Goal: Complete application form

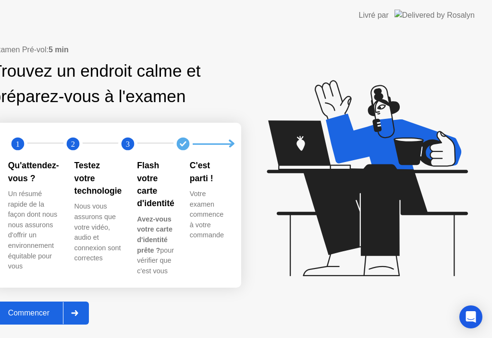
click at [63, 317] on div "Commencer" at bounding box center [29, 313] width 68 height 9
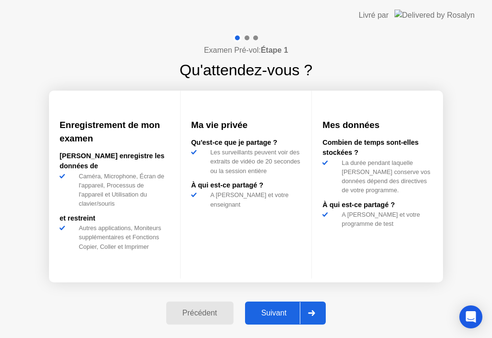
click at [281, 311] on div "Suivant" at bounding box center [274, 313] width 52 height 9
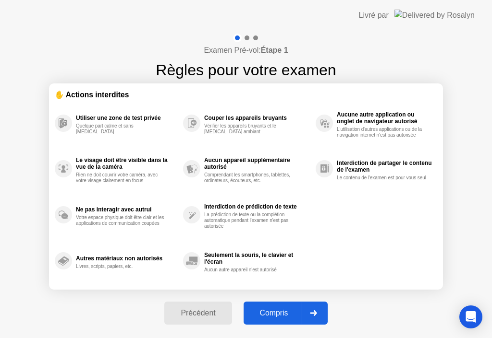
click at [278, 315] on div "Compris" at bounding box center [273, 313] width 55 height 9
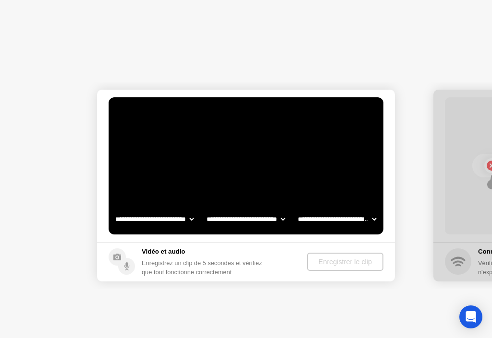
select select "**********"
select select "*******"
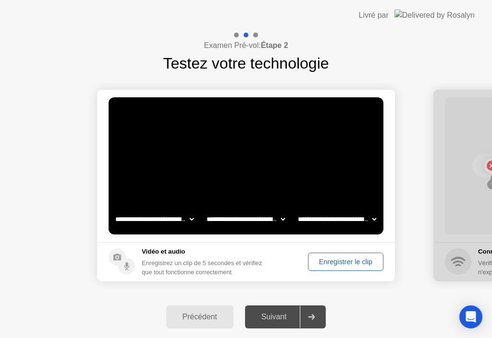
click at [332, 259] on div "Enregistrer le clip" at bounding box center [345, 262] width 69 height 8
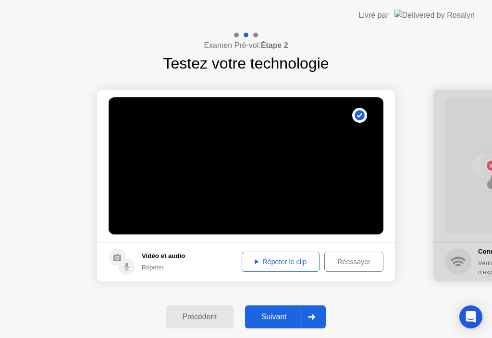
click at [256, 265] on div "Répéter le clip" at bounding box center [280, 262] width 71 height 8
click at [256, 262] on div "Répéter le clip" at bounding box center [280, 262] width 71 height 8
click at [288, 314] on div "Suivant" at bounding box center [274, 317] width 52 height 9
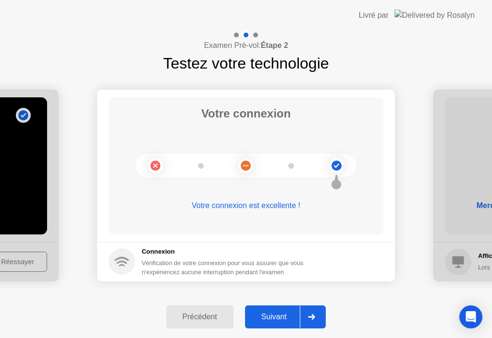
click at [288, 314] on div "Suivant" at bounding box center [274, 317] width 52 height 9
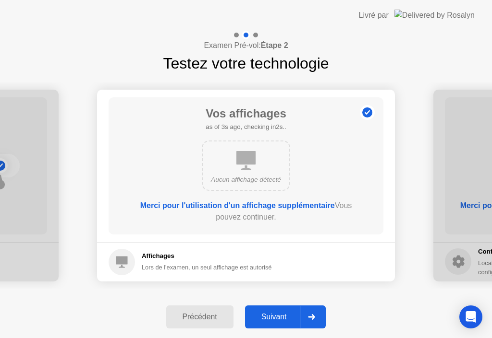
click at [275, 313] on div "Suivant" at bounding box center [274, 317] width 52 height 9
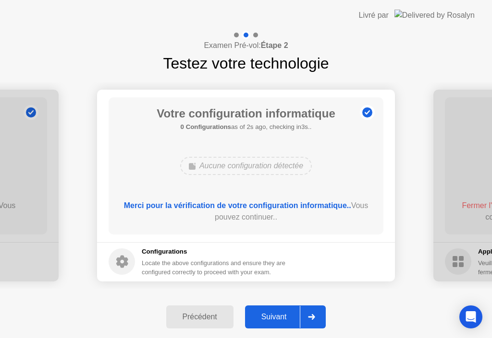
click at [275, 313] on div "Suivant" at bounding box center [274, 317] width 52 height 9
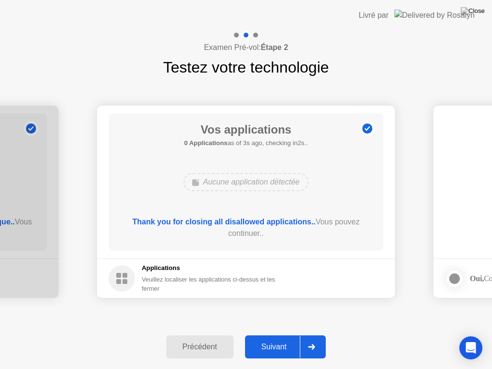
click at [283, 338] on div "Suivant" at bounding box center [274, 346] width 52 height 9
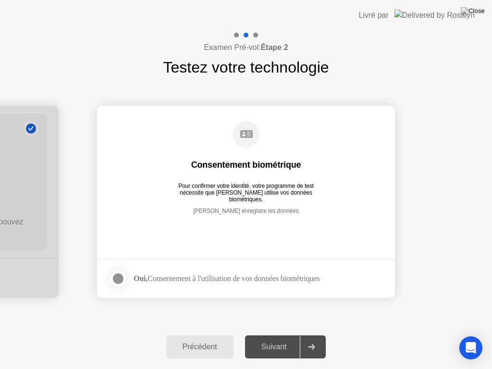
click at [116, 275] on div at bounding box center [118, 279] width 12 height 12
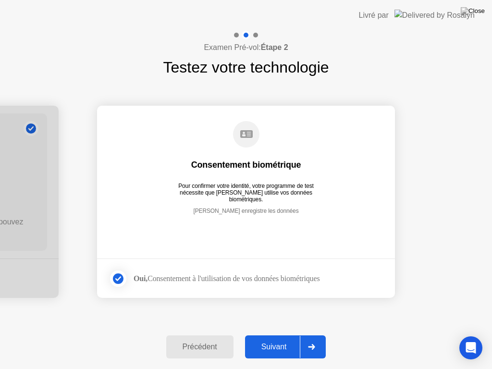
click at [278, 338] on div "Suivant" at bounding box center [274, 346] width 52 height 9
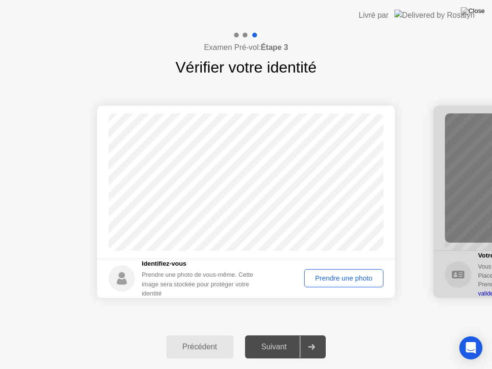
click at [318, 279] on div "Prendre une photo" at bounding box center [343, 278] width 72 height 8
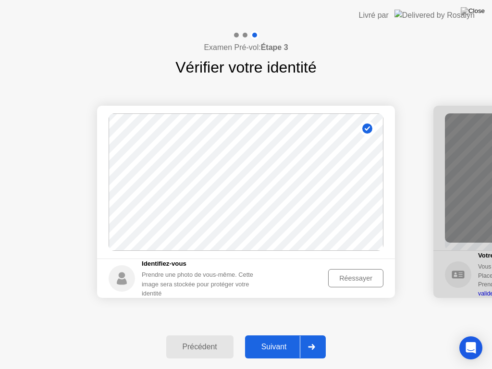
click at [285, 338] on div "Suivant" at bounding box center [274, 346] width 52 height 9
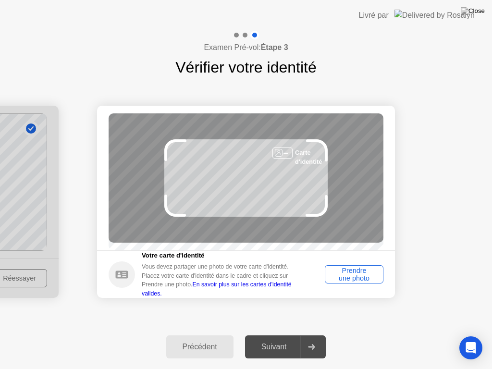
click at [231, 153] on div "Carte d'identité" at bounding box center [245, 177] width 275 height 129
drag, startPoint x: 264, startPoint y: 164, endPoint x: 285, endPoint y: 173, distance: 23.4
click at [285, 173] on div "Carte d'identité" at bounding box center [245, 177] width 275 height 129
click at [351, 275] on div "Prendre une photo" at bounding box center [354, 273] width 52 height 15
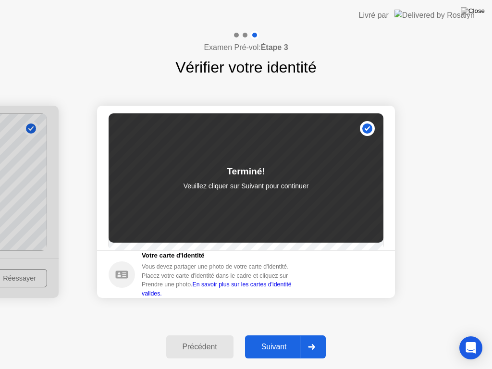
click at [277, 338] on div "Suivant" at bounding box center [274, 346] width 52 height 9
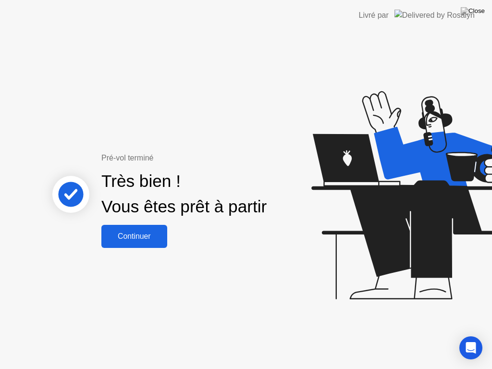
click at [113, 233] on div "Continuer" at bounding box center [134, 236] width 60 height 9
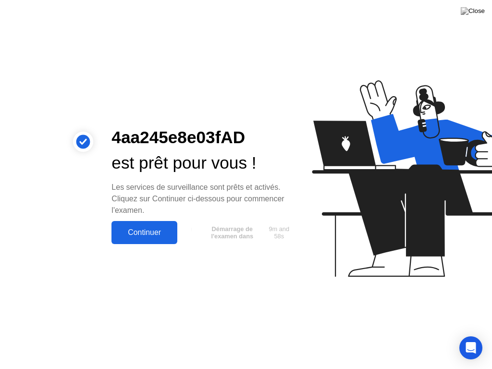
click at [141, 232] on div "Continuer" at bounding box center [144, 232] width 60 height 9
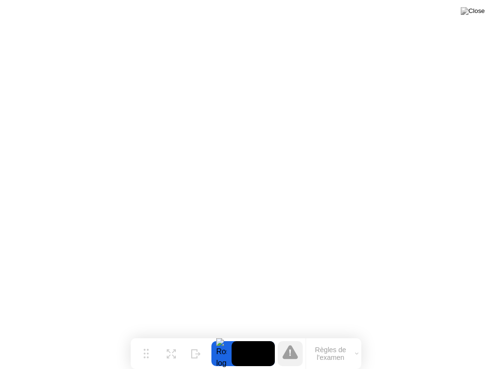
click at [482, 7] on button at bounding box center [472, 11] width 29 height 12
